Goal: Information Seeking & Learning: Learn about a topic

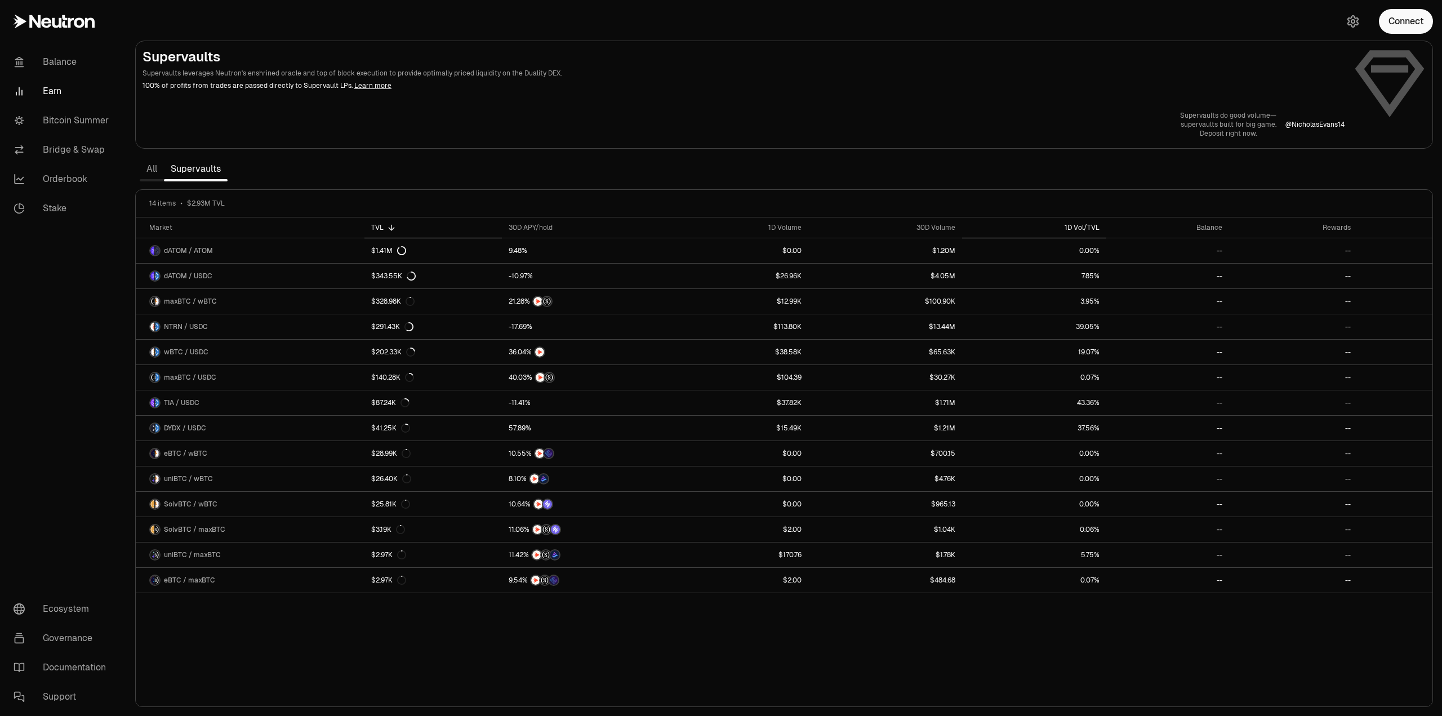
click at [1063, 220] on th "1D Vol/TVL" at bounding box center [1034, 227] width 144 height 21
click at [1091, 229] on div "1D Vol/TVL" at bounding box center [1034, 227] width 131 height 9
click at [165, 227] on div "Market" at bounding box center [253, 227] width 209 height 9
